Goal: Task Accomplishment & Management: Manage account settings

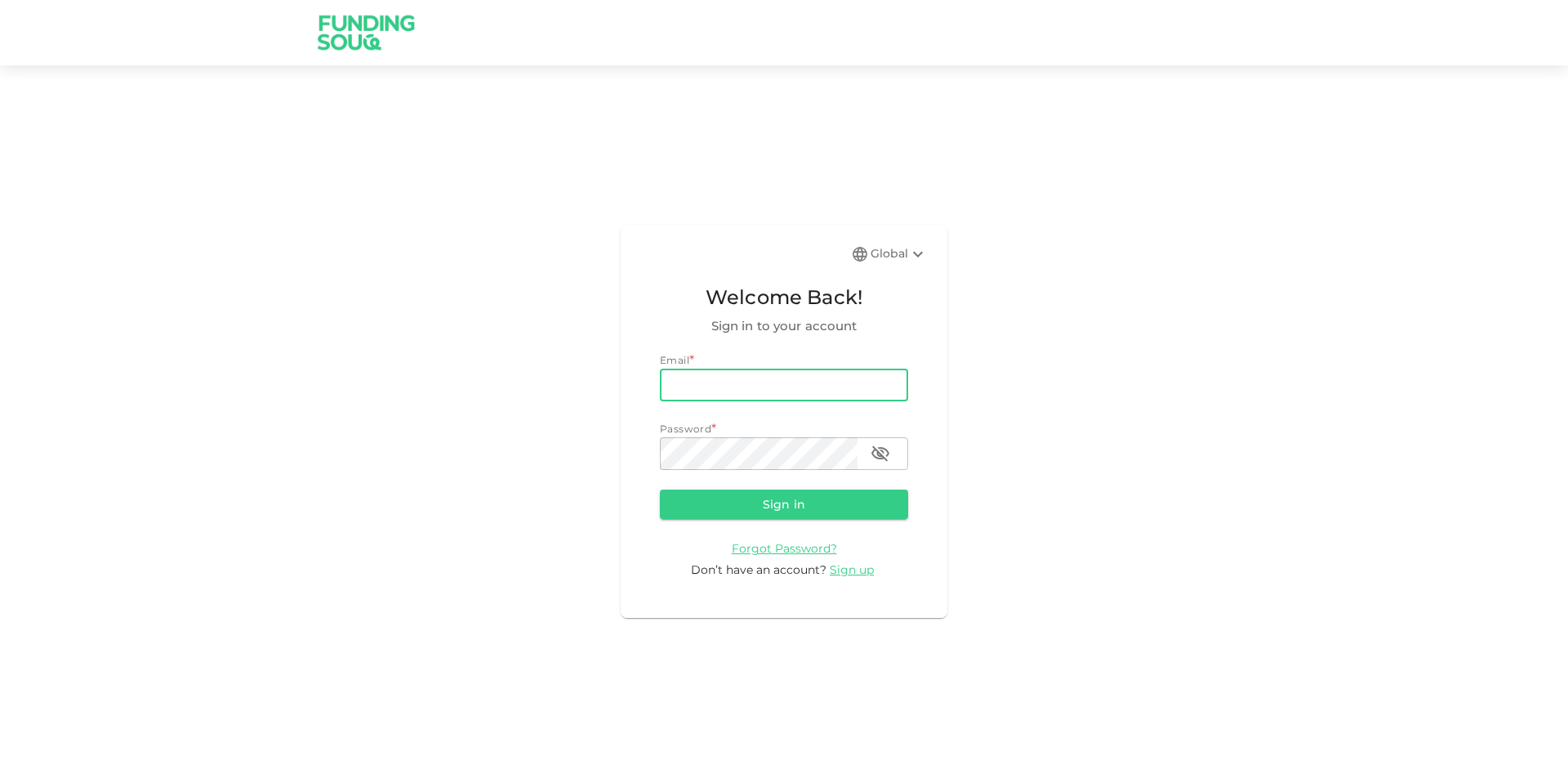
click at [732, 382] on input "email" at bounding box center [784, 385] width 248 height 32
type input "[PERSON_NAME][EMAIL_ADDRESS][PERSON_NAME][DOMAIN_NAME]"
click at [660, 490] on button "Sign in" at bounding box center [784, 504] width 248 height 30
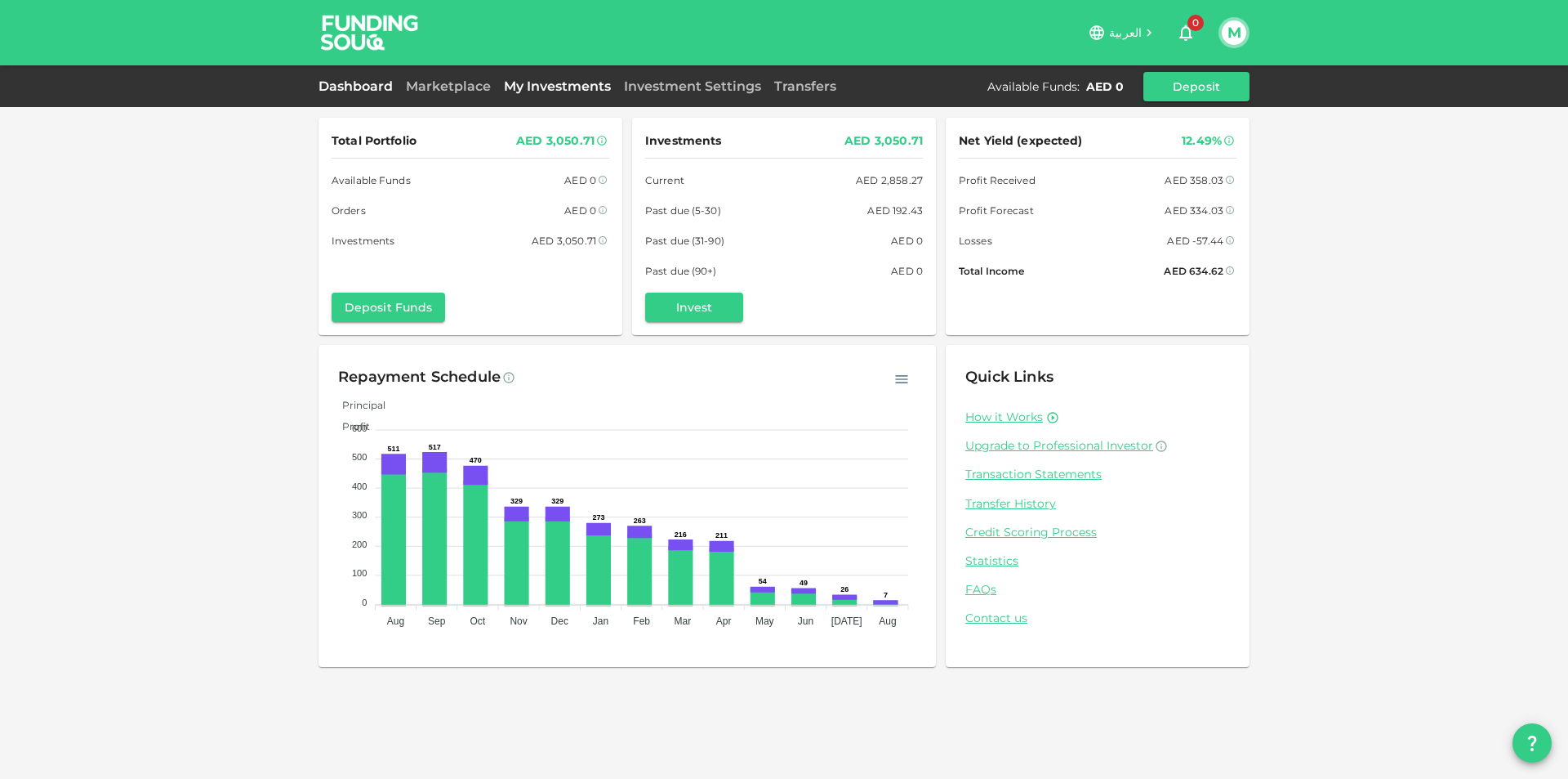
click at [555, 78] on link "My Investments" at bounding box center [558, 85] width 120 height 15
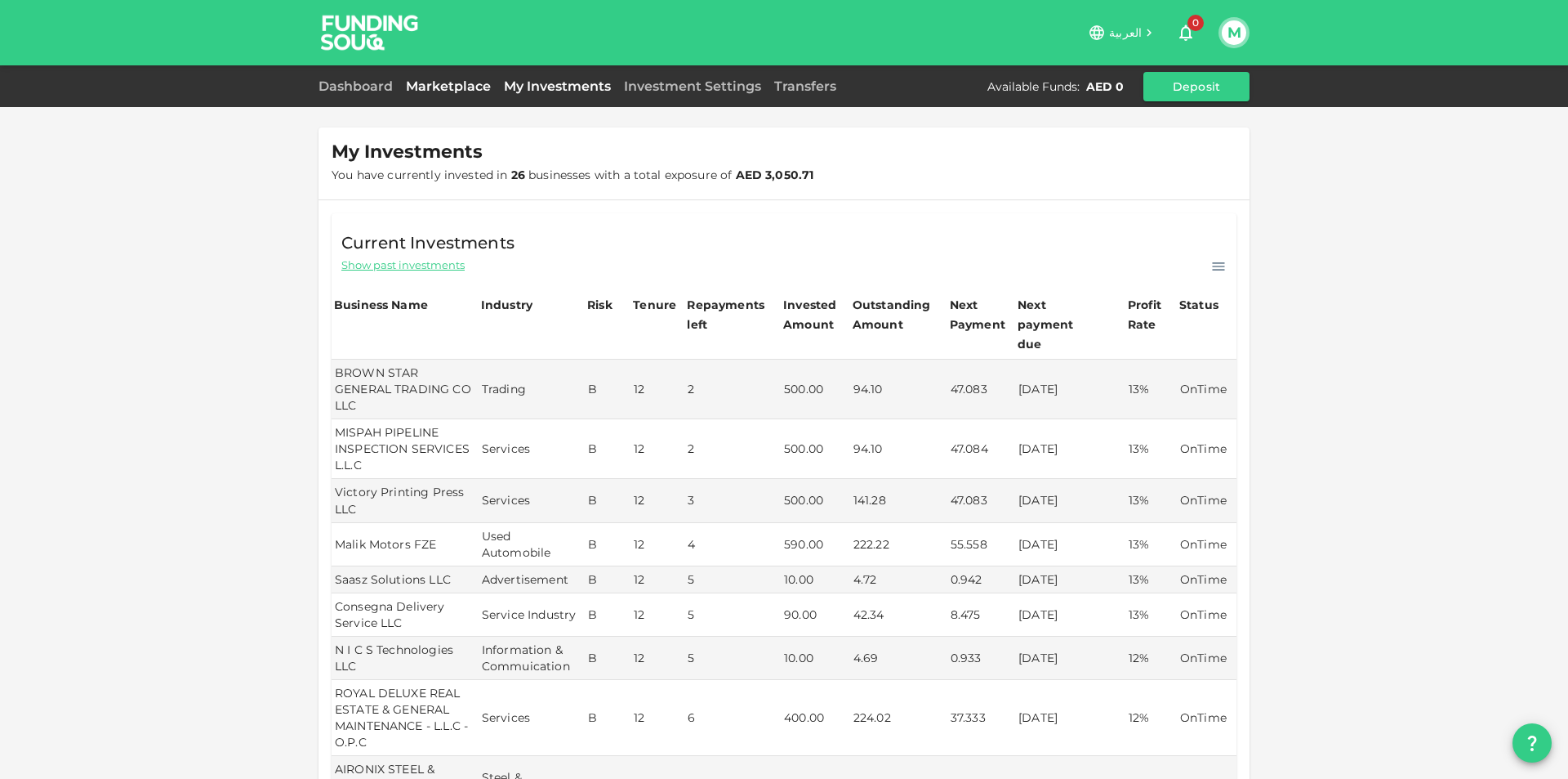
click at [446, 79] on link "Marketplace" at bounding box center [448, 85] width 98 height 15
